Goal: Task Accomplishment & Management: Complete application form

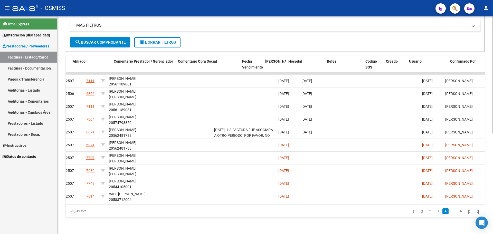
scroll to position [0, 773]
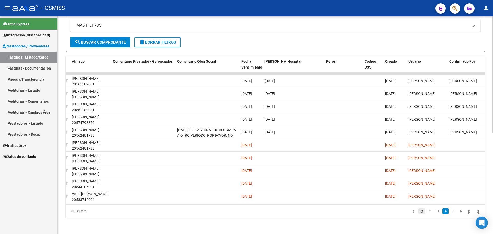
click at [420, 214] on icon "go to previous page" at bounding box center [422, 211] width 4 height 6
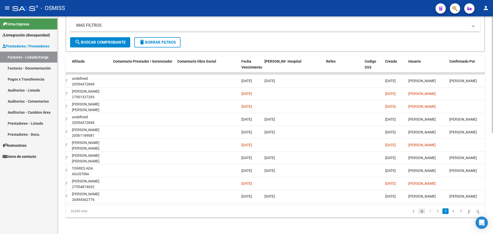
click at [420, 214] on icon "go to previous page" at bounding box center [422, 211] width 4 height 6
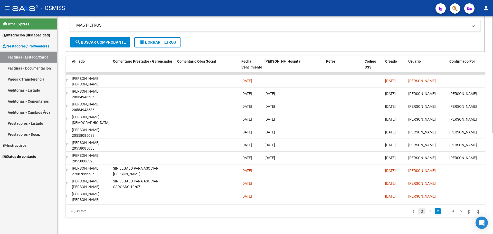
click at [420, 214] on icon "go to previous page" at bounding box center [422, 211] width 4 height 6
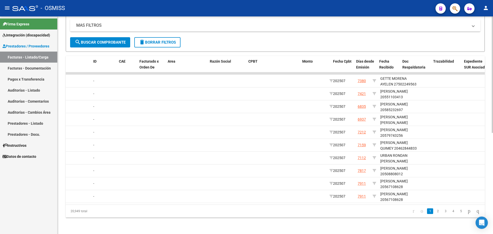
scroll to position [0, 0]
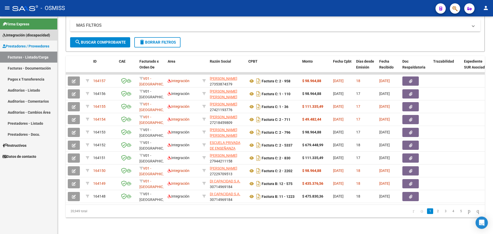
click at [42, 36] on span "Integración (discapacidad)" at bounding box center [27, 35] width 48 height 6
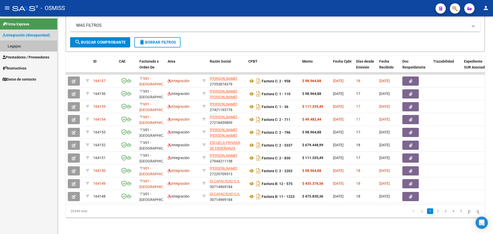
click at [14, 46] on link "Legajos" at bounding box center [28, 46] width 57 height 11
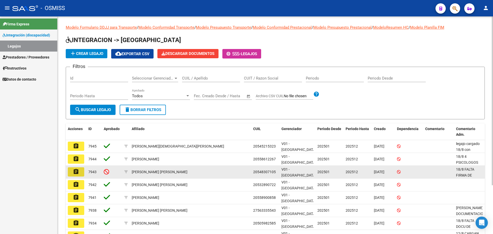
click at [76, 172] on mat-icon "assignment" at bounding box center [76, 172] width 6 height 6
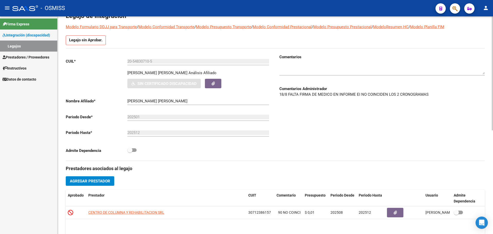
scroll to position [29, 0]
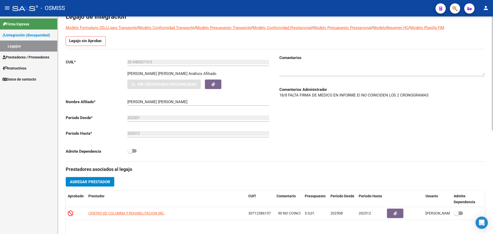
click at [493, 75] on div at bounding box center [492, 88] width 1 height 114
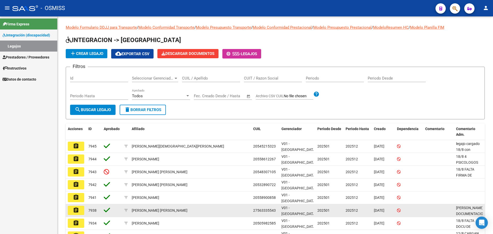
click at [79, 210] on mat-icon "assignment" at bounding box center [76, 210] width 6 height 6
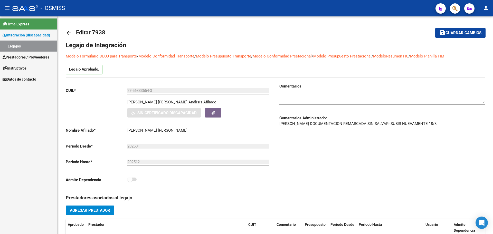
click at [466, 90] on div at bounding box center [383, 97] width 206 height 16
click at [65, 36] on div "arrow_back Editar 7938 save Guardar cambios Legajo de Integración Modelo Formul…" at bounding box center [276, 224] width 436 height 416
click at [68, 34] on mat-icon "arrow_back" at bounding box center [69, 33] width 6 height 6
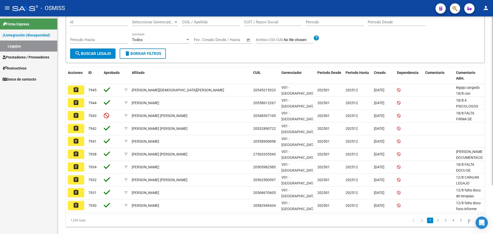
scroll to position [63, 0]
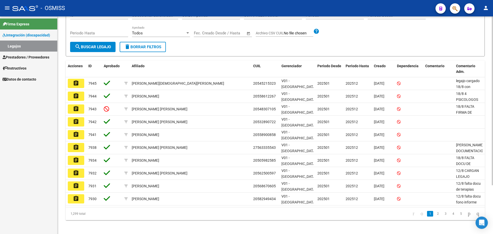
click at [493, 214] on div at bounding box center [492, 147] width 1 height 169
click at [435, 212] on link "2" at bounding box center [438, 214] width 6 height 6
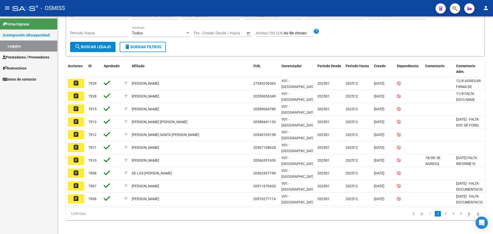
scroll to position [60, 0]
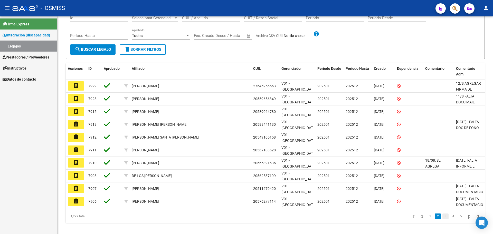
click at [443, 214] on link "3" at bounding box center [446, 217] width 6 height 6
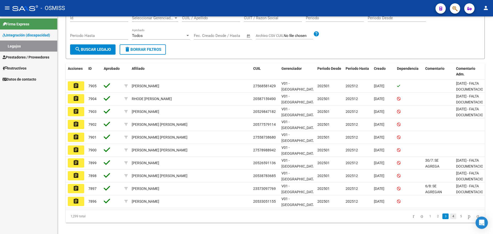
click at [450, 214] on link "4" at bounding box center [453, 217] width 6 height 6
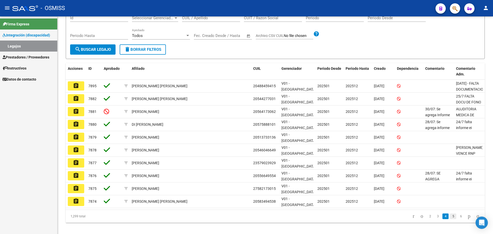
click at [450, 214] on link "5" at bounding box center [453, 217] width 6 height 6
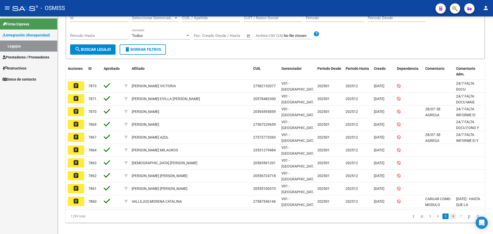
click at [450, 214] on link "6" at bounding box center [453, 217] width 6 height 6
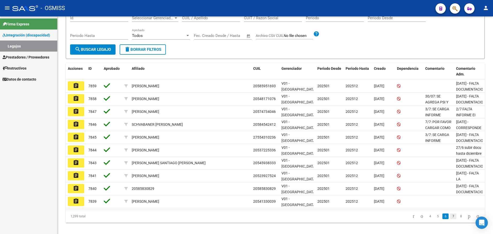
click at [450, 215] on link "7" at bounding box center [453, 217] width 6 height 6
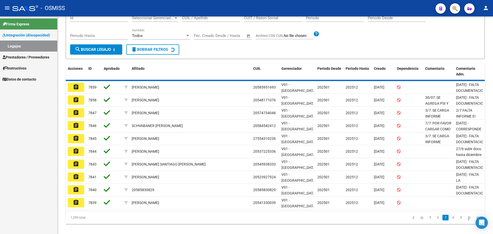
scroll to position [59, 0]
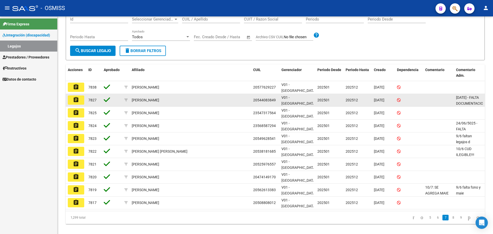
click at [78, 97] on mat-icon "assignment" at bounding box center [76, 100] width 6 height 6
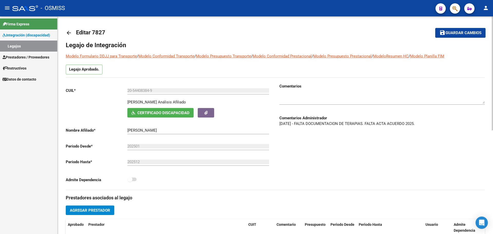
click at [493, 75] on div at bounding box center [492, 73] width 1 height 114
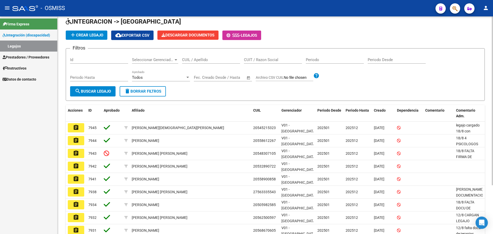
scroll to position [63, 0]
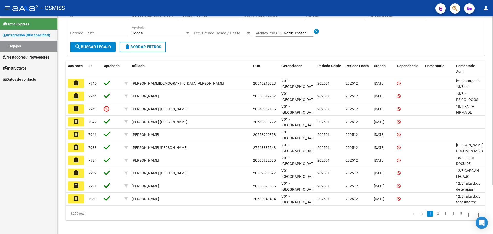
click at [486, 203] on div "Modelo Formulario DDJJ para Transporte / Modelo Conformidad Transporte / Modelo…" at bounding box center [276, 94] width 437 height 283
click at [458, 214] on link "5" at bounding box center [461, 214] width 6 height 6
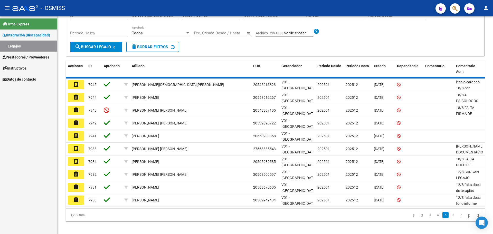
scroll to position [60, 0]
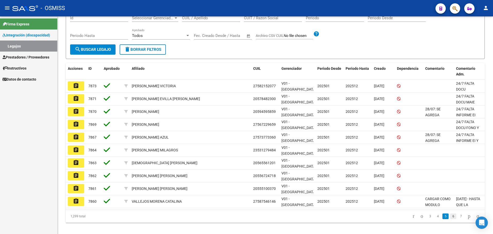
click at [450, 214] on link "6" at bounding box center [453, 217] width 6 height 6
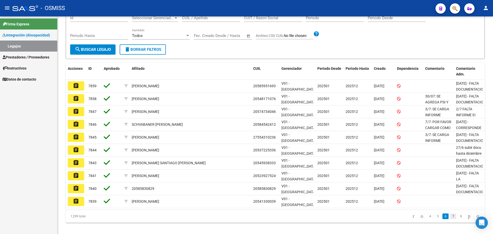
click at [450, 217] on link "7" at bounding box center [453, 217] width 6 height 6
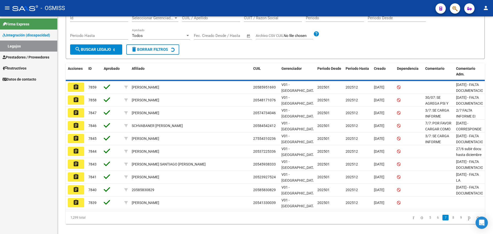
scroll to position [59, 0]
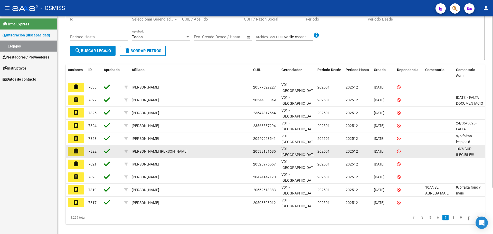
click at [78, 150] on mat-icon "assignment" at bounding box center [76, 151] width 6 height 6
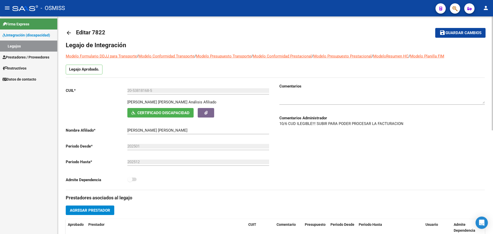
click at [493, 24] on div at bounding box center [492, 73] width 1 height 114
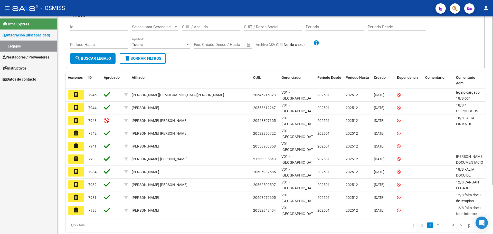
scroll to position [63, 0]
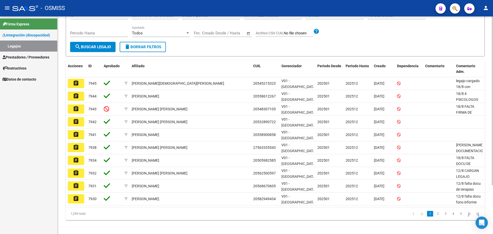
click at [493, 195] on div at bounding box center [492, 147] width 1 height 169
click at [458, 212] on link "5" at bounding box center [461, 214] width 6 height 6
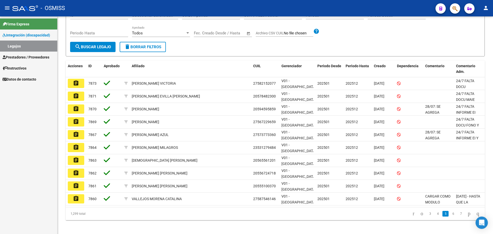
scroll to position [60, 0]
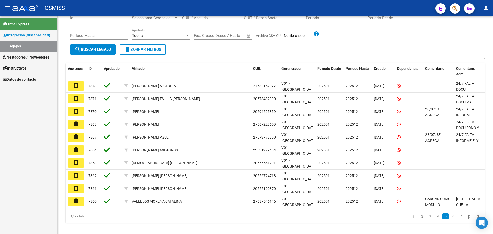
click at [458, 214] on link "7" at bounding box center [461, 217] width 6 height 6
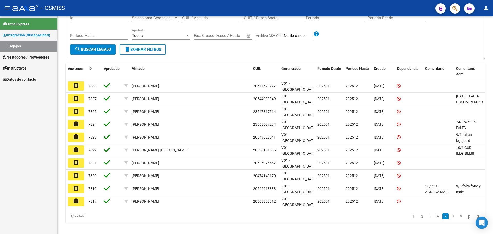
scroll to position [59, 0]
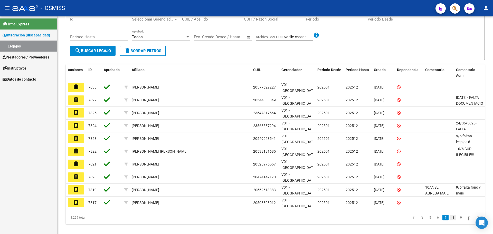
click at [450, 215] on link "8" at bounding box center [453, 218] width 6 height 6
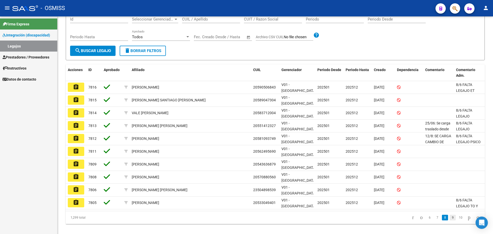
click at [450, 215] on link "9" at bounding box center [453, 218] width 6 height 6
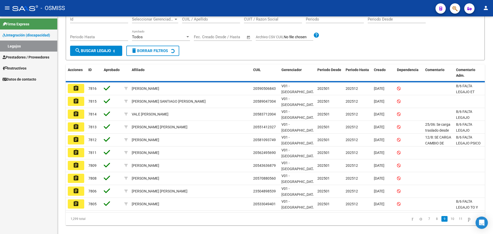
scroll to position [58, 0]
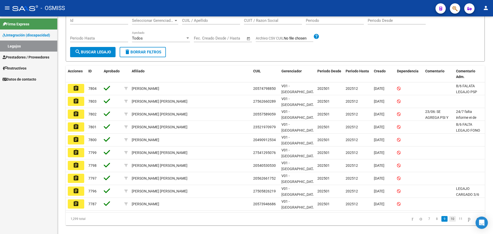
click at [449, 216] on link "10" at bounding box center [452, 219] width 7 height 6
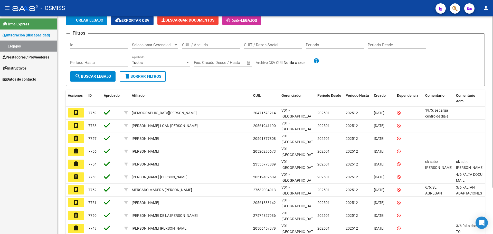
scroll to position [33, 0]
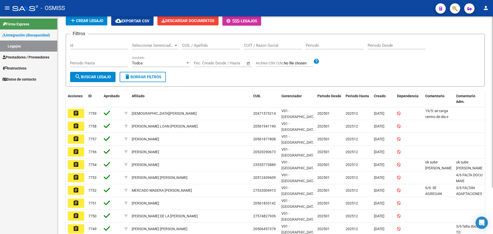
click at [493, 103] on div at bounding box center [492, 125] width 1 height 171
click at [188, 47] on input "CUIL / Apellido" at bounding box center [211, 45] width 58 height 5
type input "[PERSON_NAME]"
click at [109, 74] on button "search Buscar Legajo" at bounding box center [92, 77] width 45 height 10
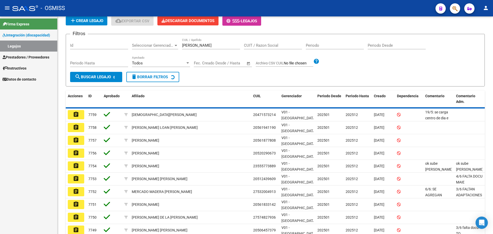
scroll to position [0, 0]
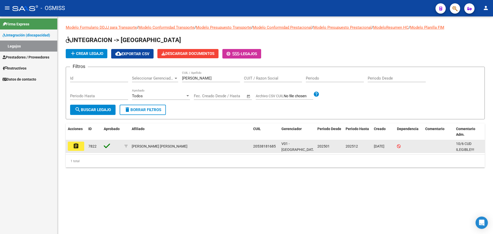
click at [78, 151] on datatable-body-cell "assignment" at bounding box center [76, 146] width 21 height 13
click at [77, 144] on mat-icon "assignment" at bounding box center [76, 146] width 6 height 6
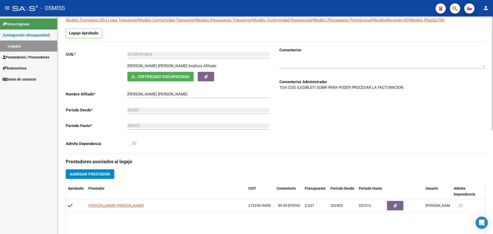
scroll to position [61, 0]
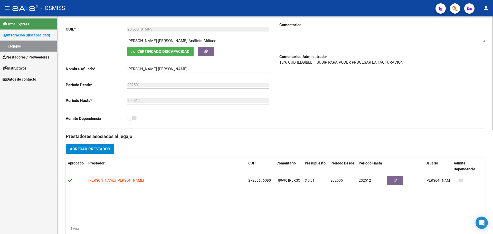
click at [493, 140] on div at bounding box center [492, 106] width 1 height 114
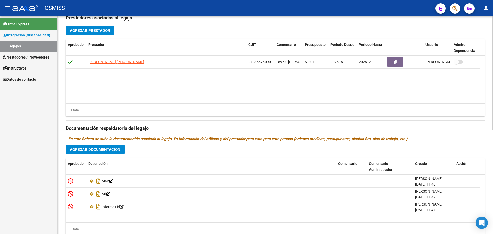
scroll to position [190, 0]
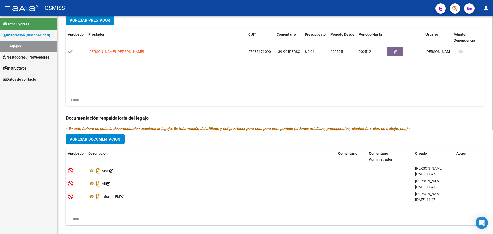
click at [481, 226] on body "menu - OSMISS person Firma Express Integración (discapacidad) Legajos Prestador…" at bounding box center [246, 117] width 493 height 234
click at [112, 143] on button "Agregar Documentacion" at bounding box center [95, 140] width 59 height 10
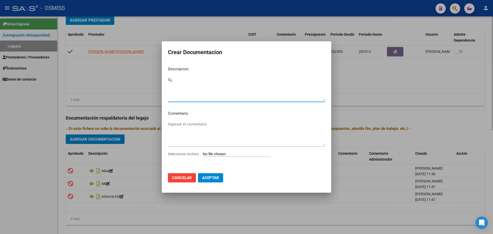
type textarea "U"
type textarea "CUD"
click at [236, 156] on input "Seleccionar Archivo" at bounding box center [237, 154] width 68 height 5
type input "C:\fakepath\CUD 5.pdf"
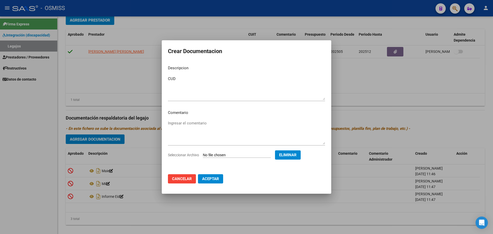
click at [213, 184] on mat-dialog-actions "Cancelar Aceptar" at bounding box center [246, 178] width 157 height 17
click at [216, 182] on button "Aceptar" at bounding box center [210, 178] width 25 height 9
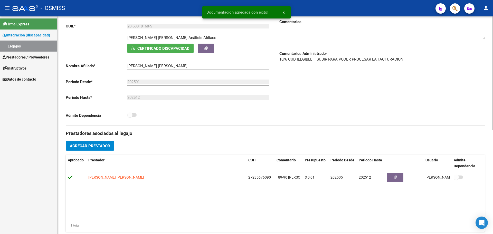
scroll to position [0, 0]
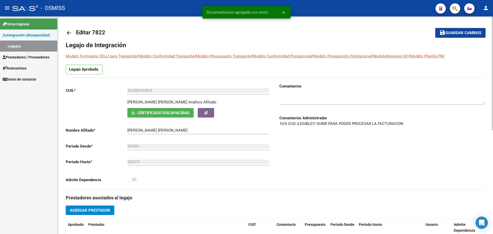
click at [493, 52] on div at bounding box center [492, 73] width 1 height 114
click at [308, 95] on textarea at bounding box center [383, 99] width 206 height 10
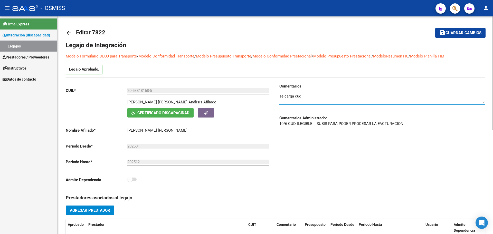
type textarea "se carga cud"
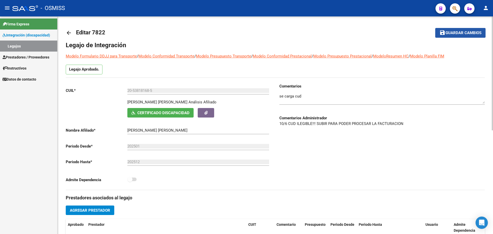
click at [448, 35] on button "save Guardar cambios" at bounding box center [460, 33] width 50 height 10
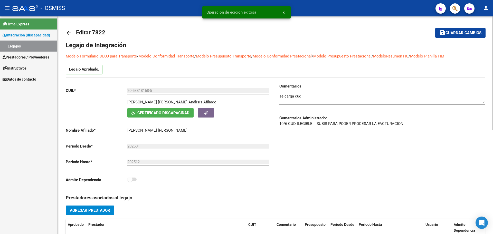
click at [70, 34] on mat-icon "arrow_back" at bounding box center [69, 33] width 6 height 6
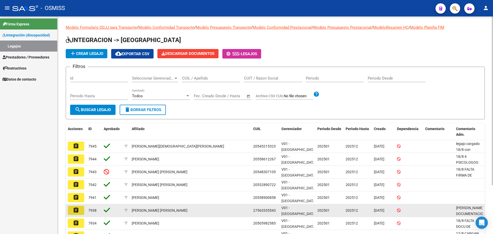
click at [77, 209] on mat-icon "assignment" at bounding box center [76, 210] width 6 height 6
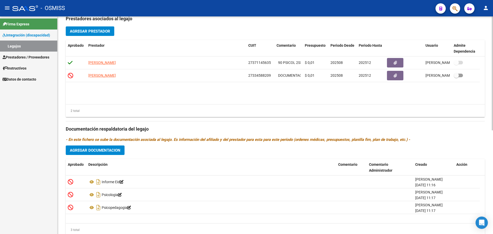
scroll to position [198, 0]
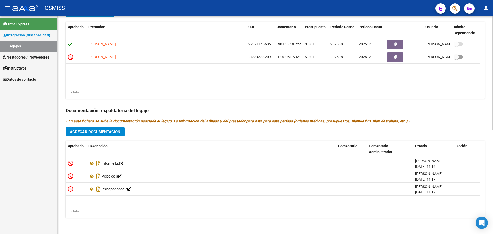
click at [488, 182] on div "arrow_back Editar 7938 save Guardar cambios Legajo de Integración Modelo Formul…" at bounding box center [276, 27] width 437 height 416
click at [95, 135] on button "Agregar Documentacion" at bounding box center [95, 132] width 59 height 10
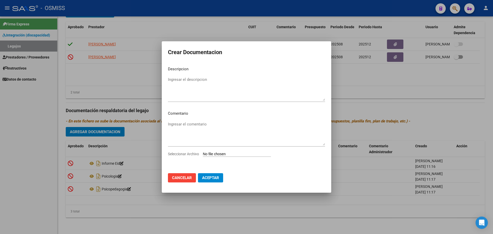
click at [244, 156] on input "Seleccionar Archivo" at bounding box center [237, 154] width 68 height 5
type input "C:\fakepath\.[PERSON_NAME]- PSICOP.pdf"
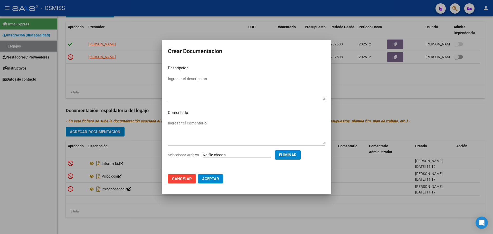
click at [193, 80] on textarea "Ingresar el descripcion" at bounding box center [246, 88] width 157 height 24
type textarea "PSICOPEDAGOGÍA - ARCHIVO CORREGIDO SEGÚN OBSERVACIÓN"
click at [297, 156] on span "Eliminar" at bounding box center [287, 155] width 17 height 5
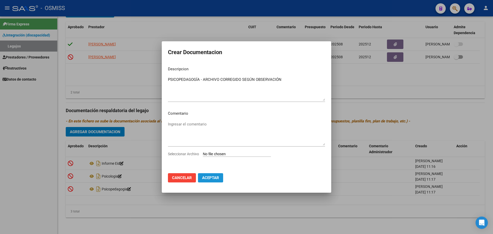
click at [210, 179] on span "Aceptar" at bounding box center [210, 178] width 17 height 5
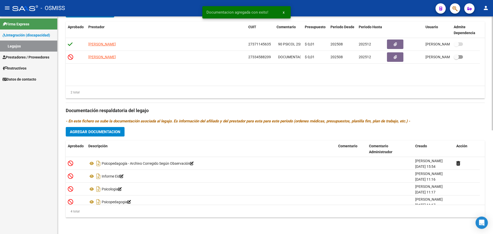
drag, startPoint x: 492, startPoint y: 174, endPoint x: 490, endPoint y: 40, distance: 133.9
click at [490, 40] on div "arrow_back Editar 7938 save Guardar cambios Legajo de Integración Modelo Formul…" at bounding box center [276, 27] width 436 height 416
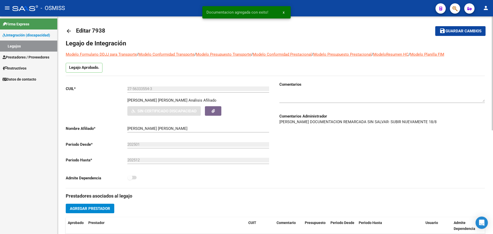
scroll to position [0, 0]
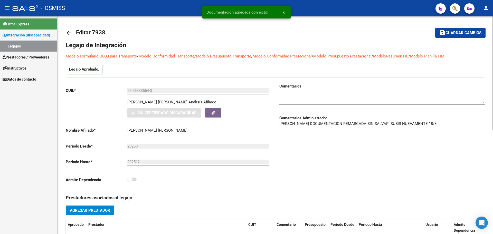
click at [487, 55] on div "arrow_back Editar 7938 save Guardar cambios Legajo de Integración Modelo Formul…" at bounding box center [276, 224] width 437 height 416
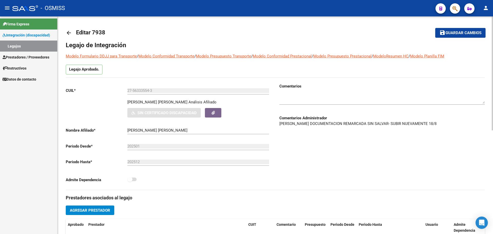
click at [333, 94] on textarea at bounding box center [383, 99] width 206 height 10
type textarea "SE CARGA CORRECCIÓN SOLICITADA"
click at [447, 33] on span "Guardar cambios" at bounding box center [464, 33] width 36 height 5
click at [67, 32] on mat-icon "arrow_back" at bounding box center [69, 33] width 6 height 6
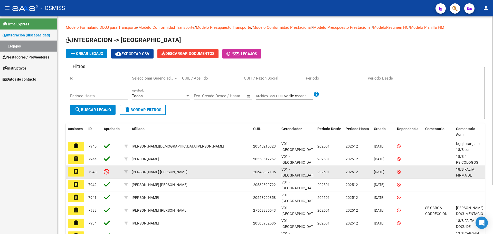
click at [74, 173] on mat-icon "assignment" at bounding box center [76, 172] width 6 height 6
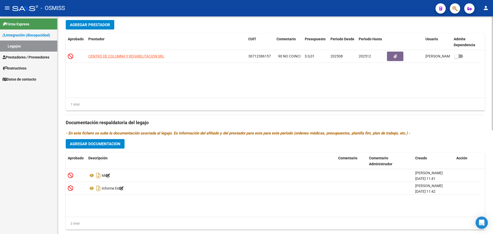
scroll to position [198, 0]
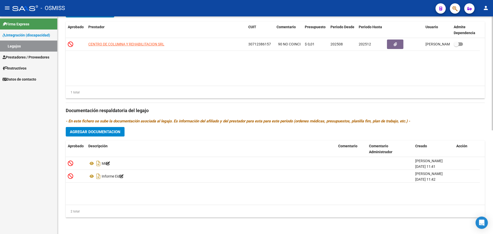
click at [492, 183] on div "arrow_back Editar 7943 save Guardar cambios Legajo de Integración Modelo Formul…" at bounding box center [276, 27] width 437 height 416
click at [112, 134] on span "Agregar Documentacion" at bounding box center [95, 132] width 51 height 5
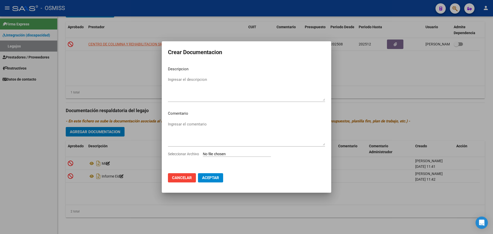
click at [225, 153] on input "Seleccionar Archivo" at bounding box center [237, 154] width 68 height 5
type input "C:\fakepath\.[PERSON_NAME].pdf"
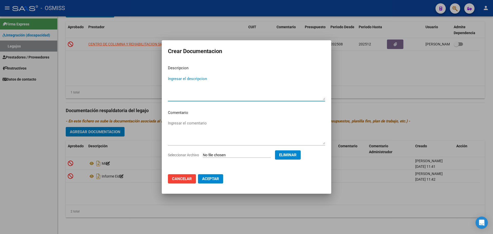
click at [185, 79] on textarea "Ingresar el descripcion" at bounding box center [246, 88] width 157 height 24
type textarea "S"
type textarea "MII - CORRECCIÓN"
click at [210, 180] on span "Aceptar" at bounding box center [210, 179] width 17 height 5
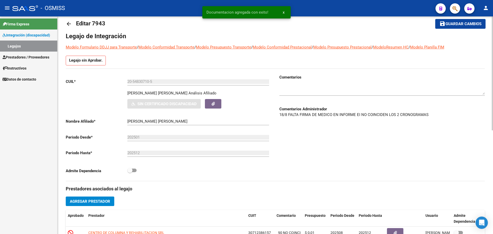
scroll to position [0, 0]
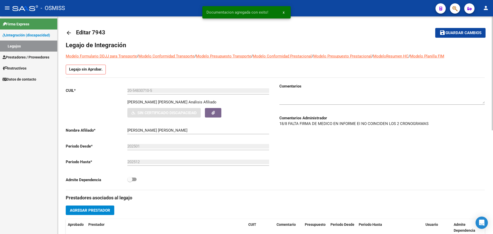
click at [481, 0] on html "menu - OSMISS person Firma Express Integración (discapacidad) Legajos Prestador…" at bounding box center [246, 117] width 493 height 234
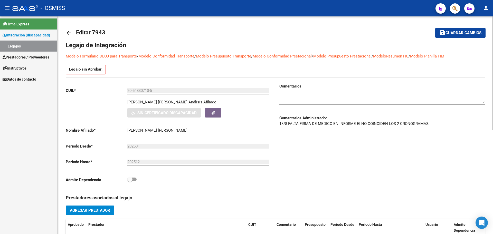
click at [308, 92] on div at bounding box center [383, 97] width 206 height 16
type textarea "SE CARGA CORRECCIÓN"
click at [469, 29] on button "save Guardar cambios" at bounding box center [460, 33] width 50 height 10
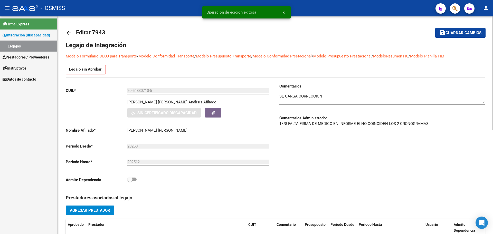
click at [70, 34] on mat-icon "arrow_back" at bounding box center [69, 33] width 6 height 6
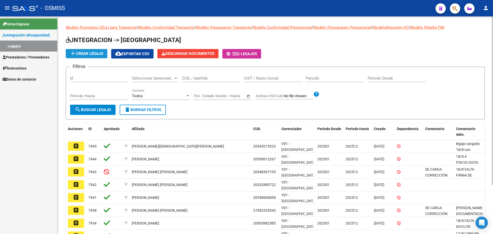
click at [88, 55] on span "add Crear Legajo" at bounding box center [86, 53] width 33 height 5
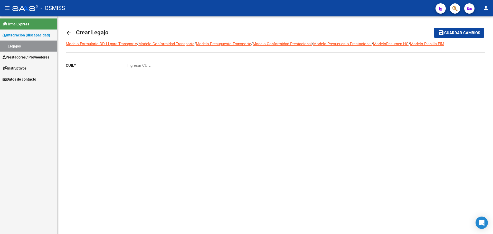
click at [153, 67] on input "Ingresar CUIL" at bounding box center [198, 65] width 142 height 5
paste input "-59093881"
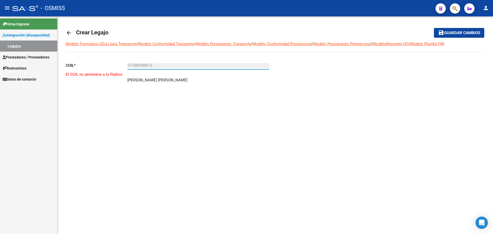
type input "27-59093881-0"
